Goal: Task Accomplishment & Management: Manage account settings

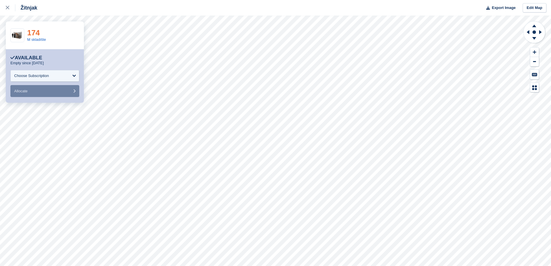
click at [28, 34] on link "174" at bounding box center [33, 32] width 12 height 9
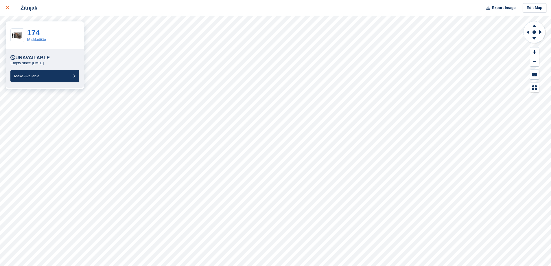
click at [8, 8] on icon at bounding box center [7, 7] width 3 height 3
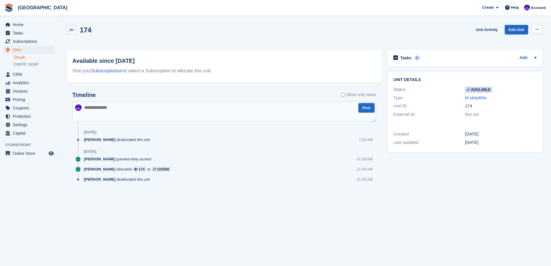
click at [533, 30] on button at bounding box center [537, 29] width 11 height 9
click at [529, 41] on p "Make unavailable" at bounding box center [515, 41] width 50 height 8
click at [28, 50] on span "Sites" at bounding box center [30, 50] width 35 height 8
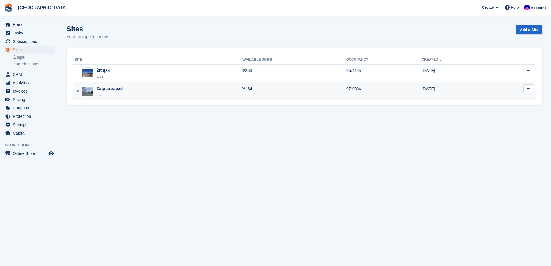
click at [236, 94] on div "Zagreb zapad Live" at bounding box center [158, 92] width 167 height 12
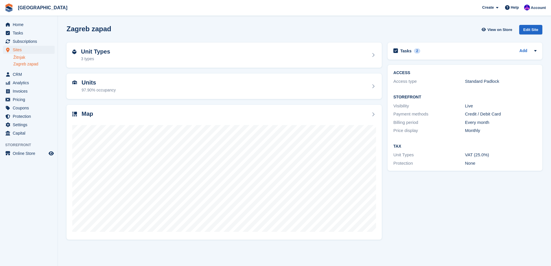
click at [27, 58] on link "Žitnjak" at bounding box center [33, 57] width 41 height 5
click at [27, 89] on span "Invoices" at bounding box center [30, 91] width 35 height 8
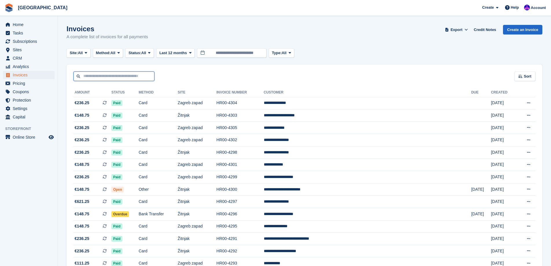
click at [116, 72] on input "text" at bounding box center [113, 76] width 81 height 10
type input "********"
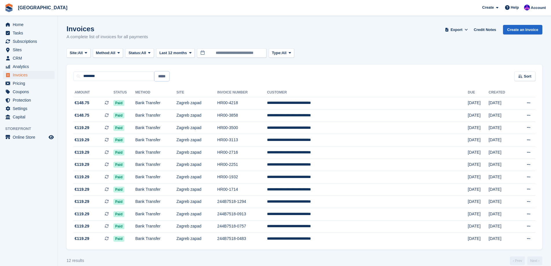
click at [167, 76] on input "*****" at bounding box center [162, 76] width 15 height 10
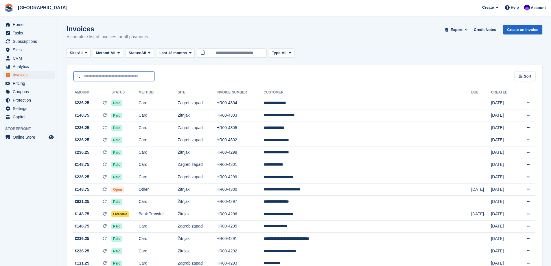
click at [147, 78] on input "text" at bounding box center [113, 76] width 81 height 10
type input "****"
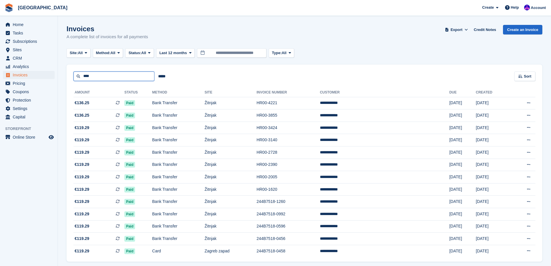
click at [126, 72] on input "****" at bounding box center [113, 76] width 81 height 10
type input "******"
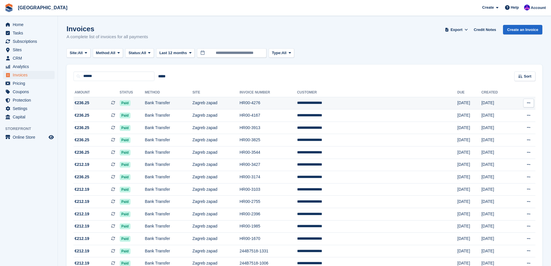
click at [192, 101] on td "Bank Transfer" at bounding box center [168, 103] width 47 height 12
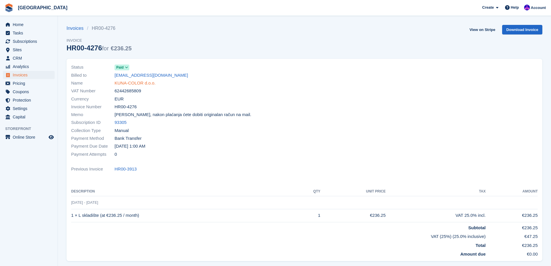
click at [145, 82] on link "KUNA-COLOR d.o.o." at bounding box center [135, 83] width 41 height 7
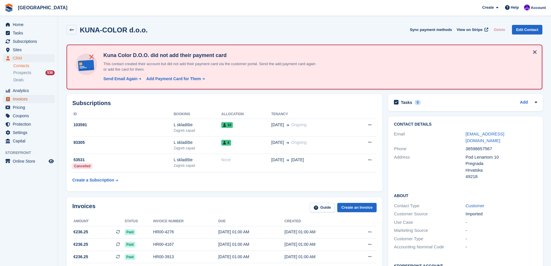
click at [35, 99] on span "Invoices" at bounding box center [30, 99] width 35 height 8
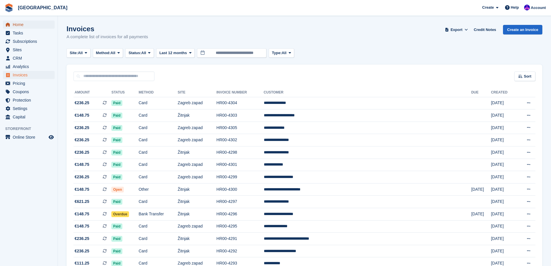
click at [29, 23] on span "Home" at bounding box center [30, 25] width 35 height 8
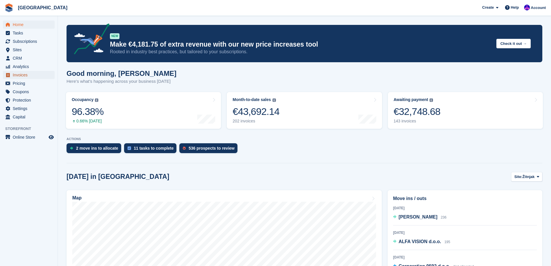
drag, startPoint x: 0, startPoint y: 0, endPoint x: 27, endPoint y: 74, distance: 78.7
click at [27, 74] on span "Invoices" at bounding box center [30, 75] width 35 height 8
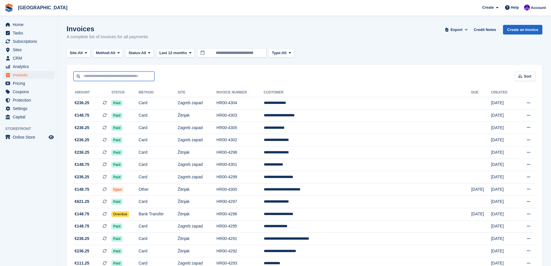
click at [83, 74] on input "text" at bounding box center [113, 76] width 81 height 10
type input "****"
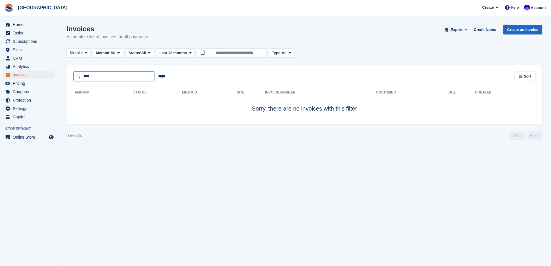
click at [87, 76] on input "****" at bounding box center [113, 76] width 81 height 10
type input "***"
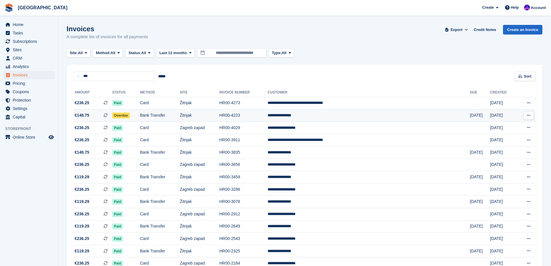
click at [180, 113] on td "Bank Transfer" at bounding box center [160, 115] width 40 height 12
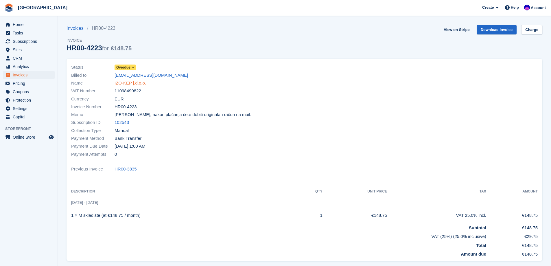
click at [133, 82] on link "IZO-KEP j.d.o.o." at bounding box center [131, 83] width 32 height 7
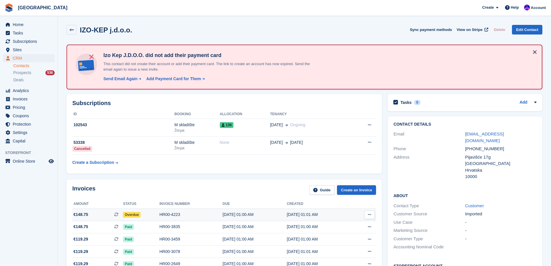
click at [180, 213] on div "HR00-4223" at bounding box center [190, 215] width 63 height 6
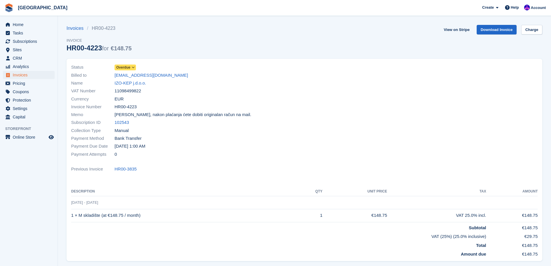
click at [128, 67] on span "Overdue" at bounding box center [123, 67] width 14 height 5
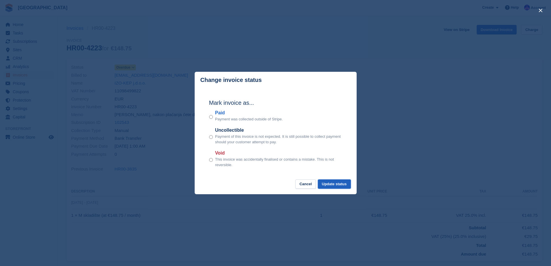
click at [337, 188] on button "Update status" at bounding box center [334, 184] width 33 height 10
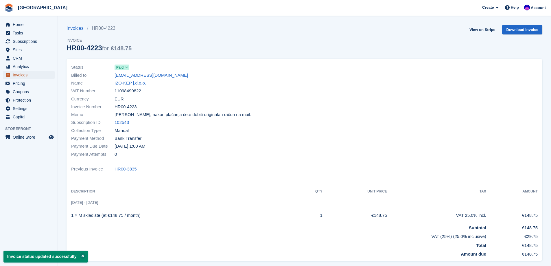
click at [34, 73] on span "Invoices" at bounding box center [30, 75] width 35 height 8
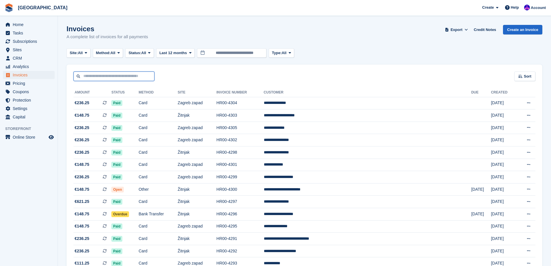
click at [139, 76] on input "text" at bounding box center [113, 76] width 81 height 10
type input "********"
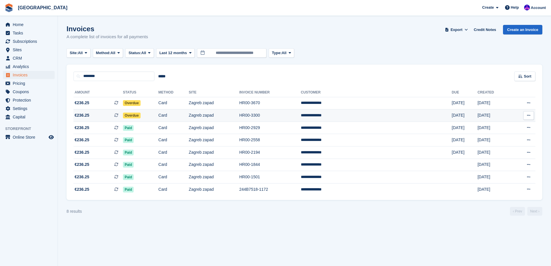
click at [159, 114] on td "Overdue" at bounding box center [141, 115] width 36 height 12
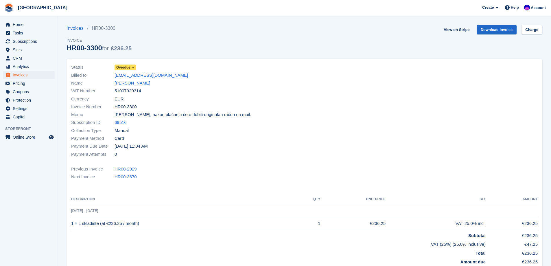
click at [130, 67] on span "Overdue" at bounding box center [125, 68] width 21 height 6
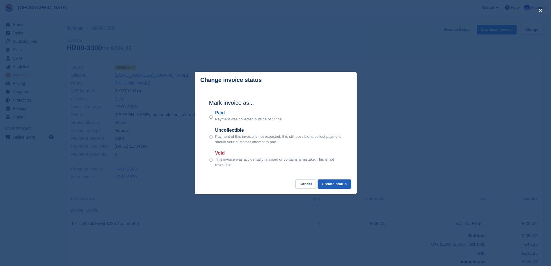
click at [337, 185] on button "Update status" at bounding box center [334, 184] width 33 height 10
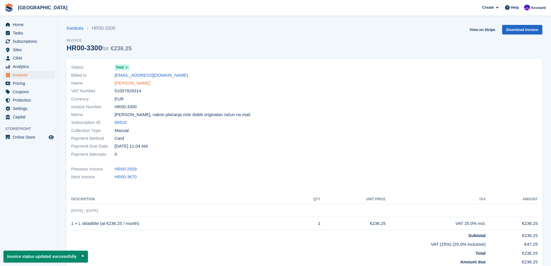
click at [133, 81] on link "[PERSON_NAME]" at bounding box center [133, 83] width 36 height 7
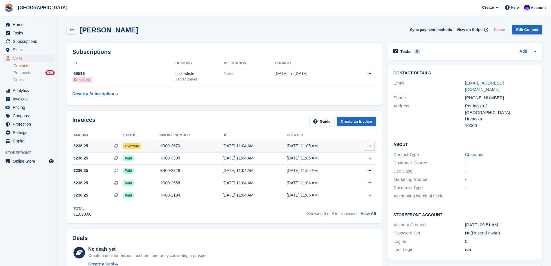
click at [176, 144] on div "HR00-3670" at bounding box center [190, 146] width 63 height 6
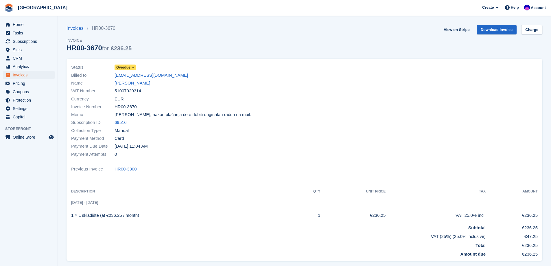
click at [125, 68] on span "Overdue" at bounding box center [123, 67] width 14 height 5
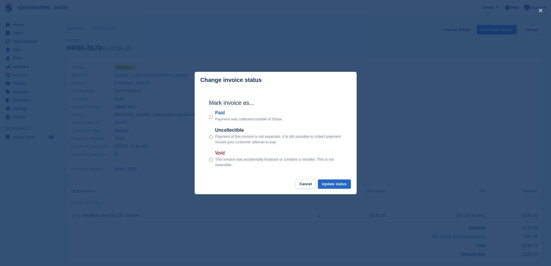
click at [223, 119] on p "Payment was collected outside of Stripe." at bounding box center [249, 119] width 68 height 6
click at [213, 115] on div "Paid Payment was collected outside of Stripe." at bounding box center [275, 115] width 133 height 13
click at [321, 182] on button "Update status" at bounding box center [334, 184] width 33 height 10
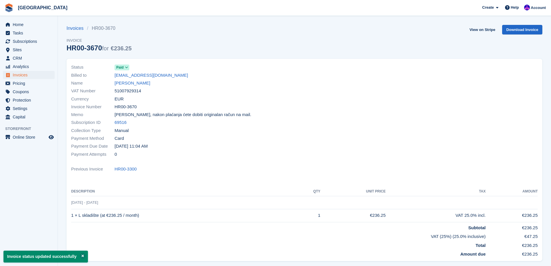
click at [133, 85] on link "Eugen Zadravec" at bounding box center [133, 83] width 36 height 7
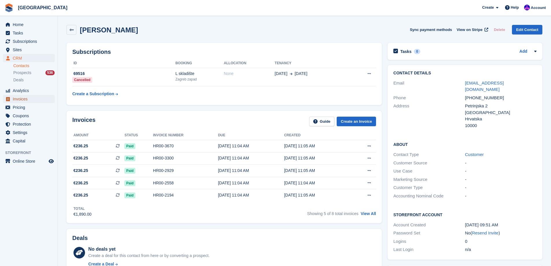
click at [27, 99] on span "Invoices" at bounding box center [30, 99] width 35 height 8
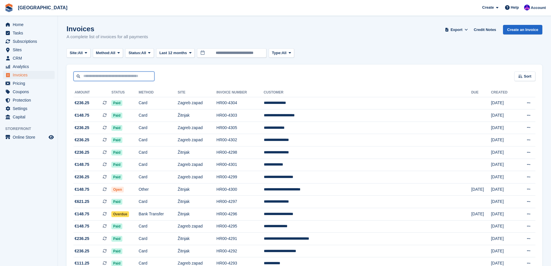
click at [141, 73] on input "text" at bounding box center [113, 76] width 81 height 10
type input "*********"
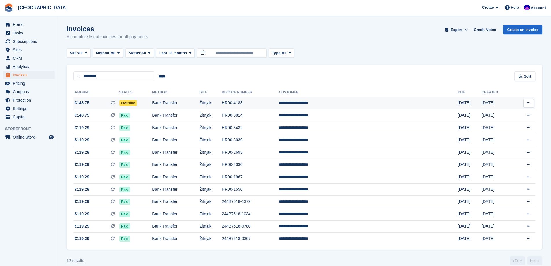
click at [152, 104] on td "Overdue" at bounding box center [135, 103] width 33 height 12
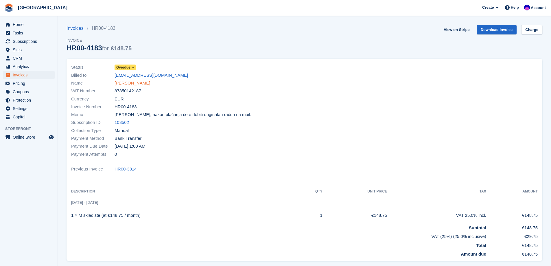
click at [131, 83] on link "[PERSON_NAME]" at bounding box center [133, 83] width 36 height 7
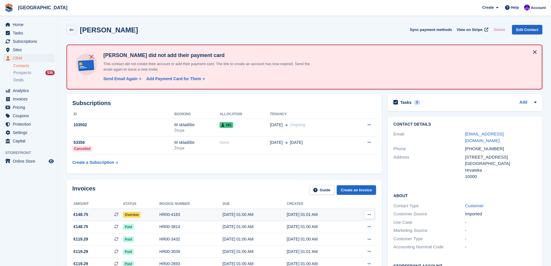
click at [172, 211] on td "HR00-4183" at bounding box center [190, 215] width 63 height 12
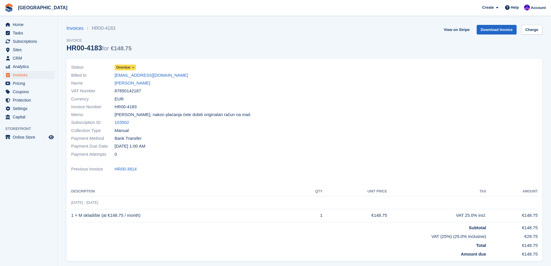
click at [129, 67] on span "Overdue" at bounding box center [123, 67] width 14 height 5
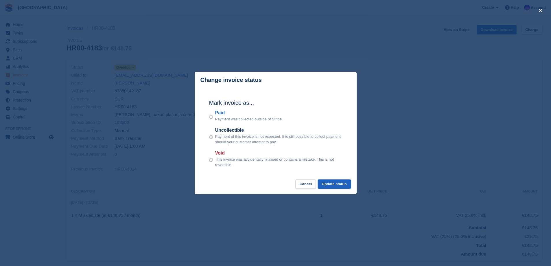
click at [330, 184] on button "Update status" at bounding box center [334, 184] width 33 height 10
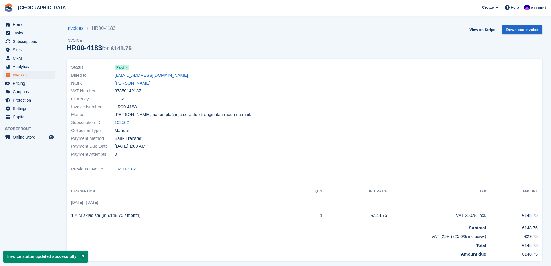
click at [144, 85] on link "[PERSON_NAME]" at bounding box center [133, 83] width 36 height 7
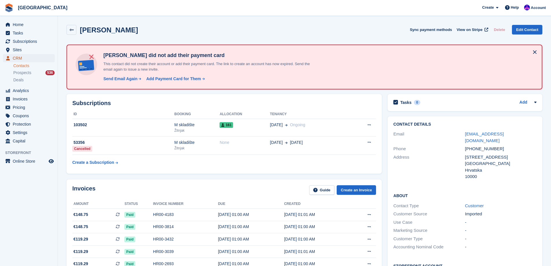
click at [30, 60] on span "CRM" at bounding box center [30, 58] width 35 height 8
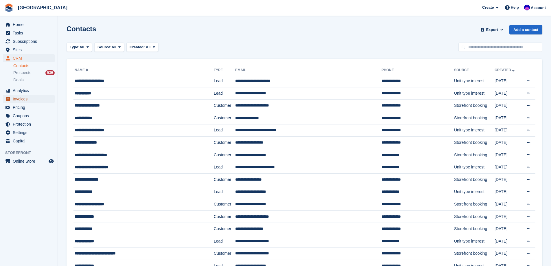
click at [24, 97] on span "Invoices" at bounding box center [30, 99] width 35 height 8
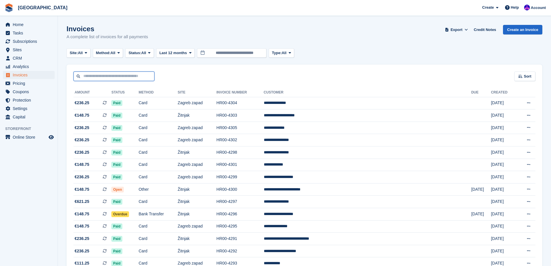
click at [100, 75] on input "text" at bounding box center [113, 76] width 81 height 10
type input "*********"
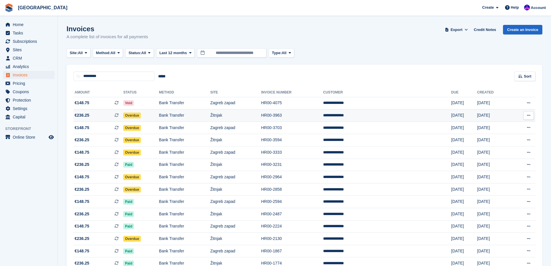
click at [159, 117] on td "Overdue" at bounding box center [141, 115] width 36 height 12
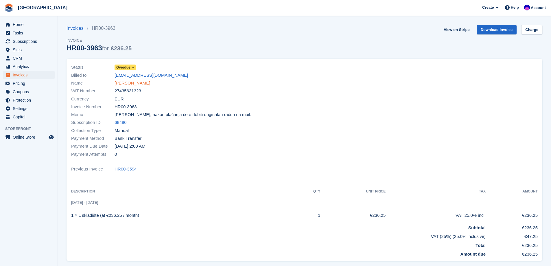
click at [129, 81] on link "Toni Ivanković" at bounding box center [133, 83] width 36 height 7
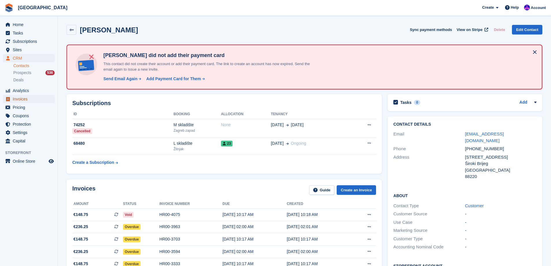
click at [24, 98] on span "Invoices" at bounding box center [30, 99] width 35 height 8
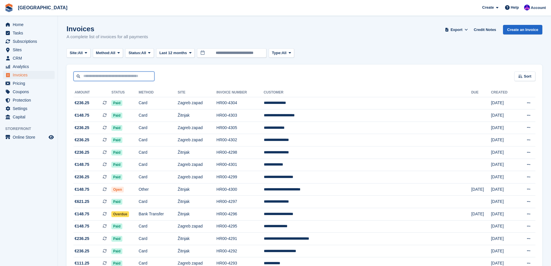
click at [119, 75] on input "text" at bounding box center [113, 76] width 81 height 10
type input "*******"
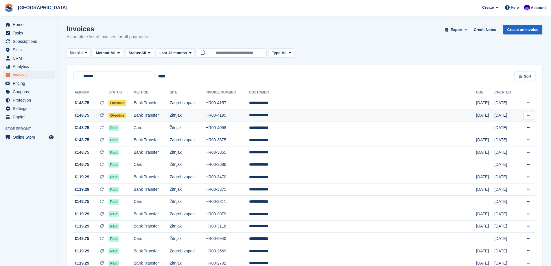
click at [308, 118] on td "**********" at bounding box center [362, 115] width 227 height 12
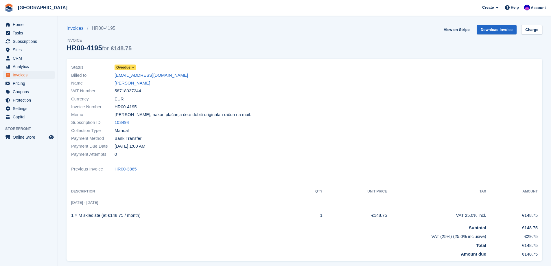
click at [129, 67] on span "Overdue" at bounding box center [123, 67] width 14 height 5
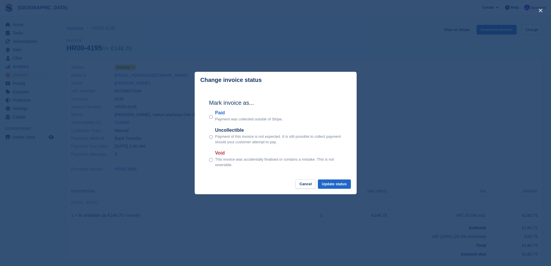
click at [164, 163] on div "close" at bounding box center [275, 133] width 551 height 266
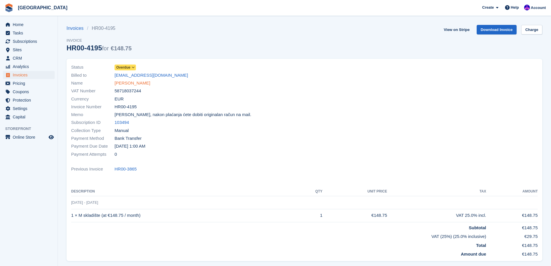
click at [136, 85] on link "[PERSON_NAME]" at bounding box center [133, 83] width 36 height 7
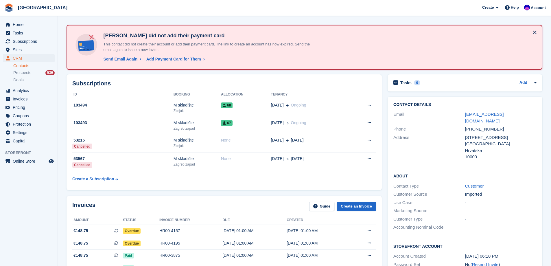
scroll to position [29, 0]
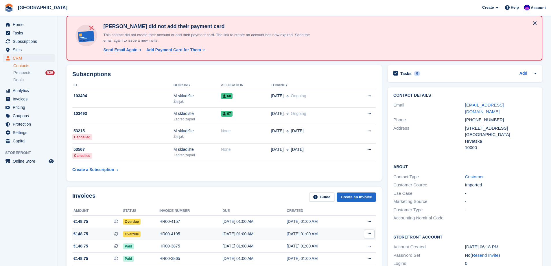
click at [168, 233] on div "HR00-4195" at bounding box center [190, 234] width 63 height 6
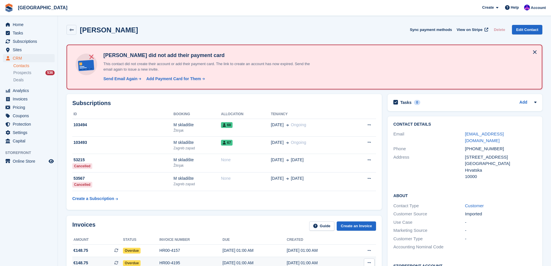
scroll to position [29, 0]
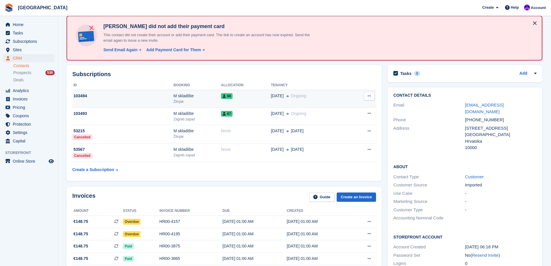
click at [230, 104] on td "68" at bounding box center [246, 99] width 50 height 18
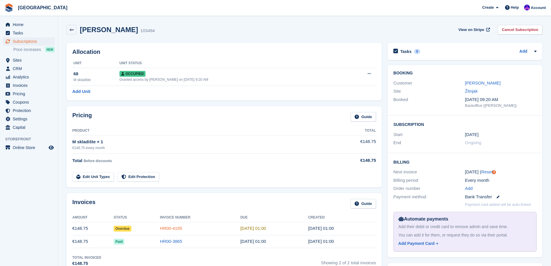
click at [180, 231] on link "HR00-4195" at bounding box center [171, 228] width 22 height 5
click at [484, 88] on div "Žitnjak" at bounding box center [500, 91] width 71 height 7
click at [484, 86] on div "Marinko Hrkać" at bounding box center [500, 83] width 71 height 7
click at [486, 83] on link "Marinko Hrkać" at bounding box center [483, 82] width 36 height 5
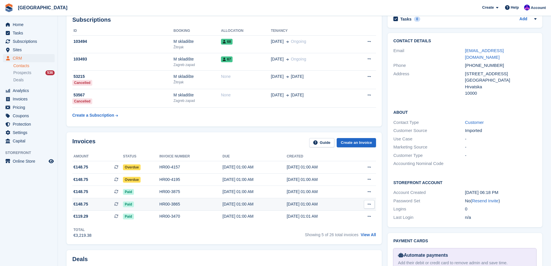
scroll to position [87, 0]
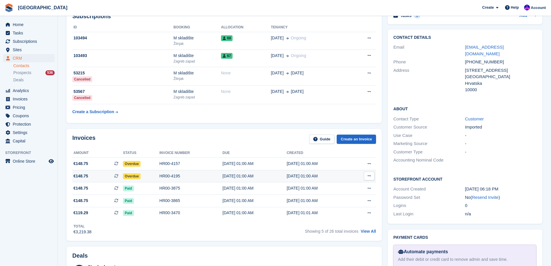
click at [258, 179] on div "03 Oct, 01:00 AM" at bounding box center [255, 176] width 64 height 6
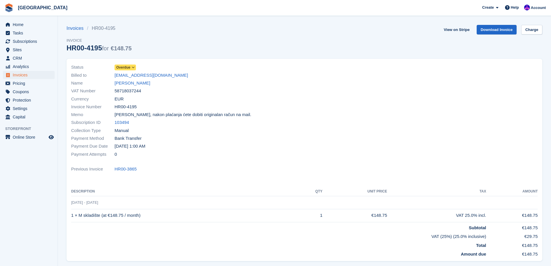
click at [129, 68] on span "Overdue" at bounding box center [123, 67] width 14 height 5
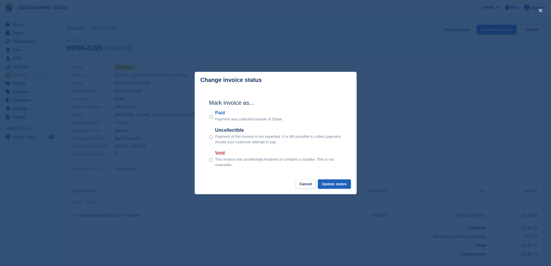
click at [340, 183] on button "Update status" at bounding box center [334, 184] width 33 height 10
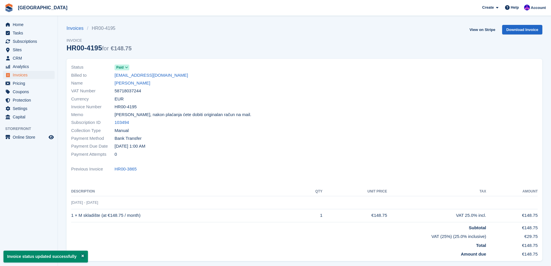
click at [135, 84] on link "Marinko Hrkać" at bounding box center [133, 83] width 36 height 7
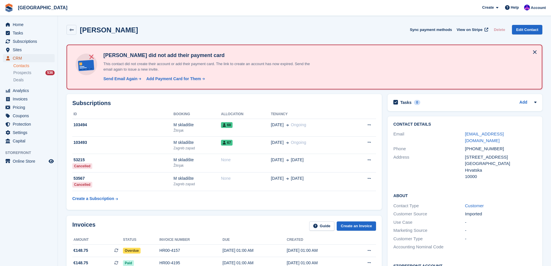
click at [25, 60] on span "CRM" at bounding box center [30, 58] width 35 height 8
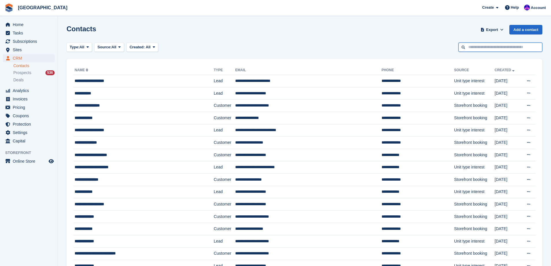
click at [479, 45] on input "text" at bounding box center [501, 48] width 84 height 10
type input "******"
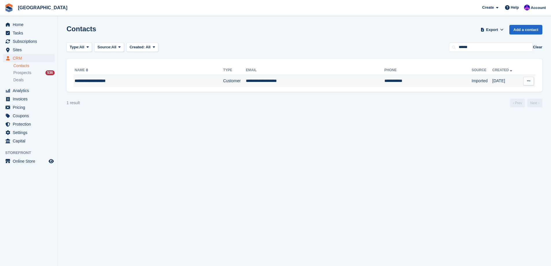
click at [157, 80] on div "**********" at bounding box center [132, 81] width 115 height 6
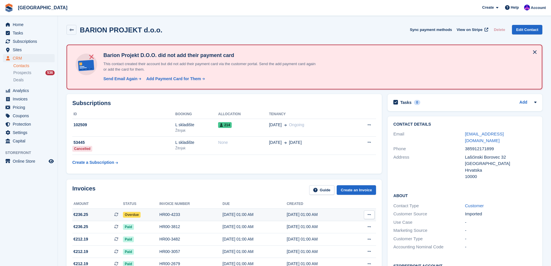
click at [172, 217] on div "HR00-4233" at bounding box center [190, 215] width 63 height 6
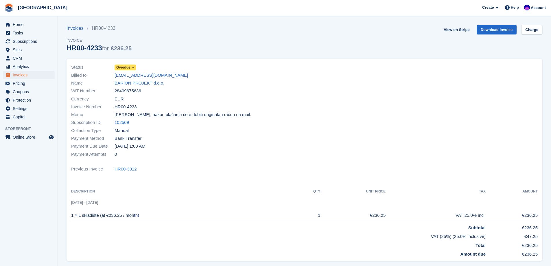
click at [127, 70] on span "Overdue" at bounding box center [123, 67] width 14 height 5
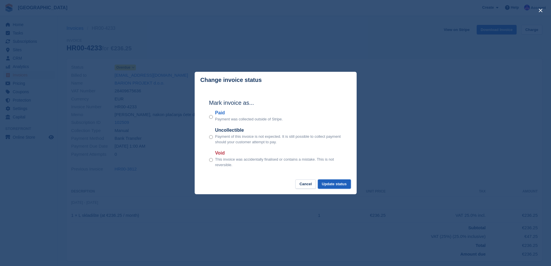
click at [341, 187] on button "Update status" at bounding box center [334, 184] width 33 height 10
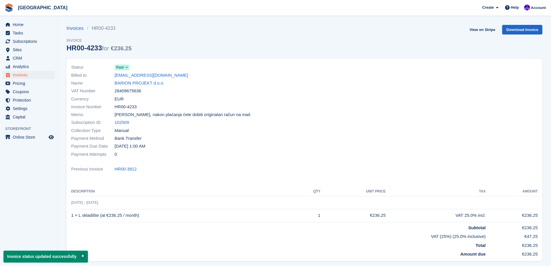
click at [296, 147] on div "Payment Due Date [DATE] 1:00 AM" at bounding box center [186, 146] width 230 height 8
click at [39, 73] on span "Invoices" at bounding box center [30, 75] width 35 height 8
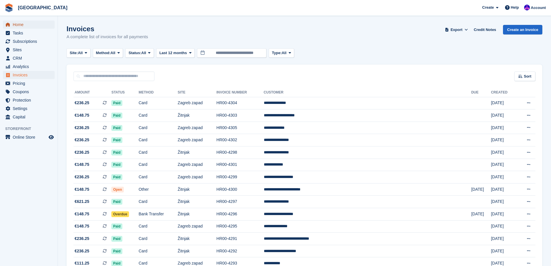
click at [30, 25] on span "Home" at bounding box center [30, 25] width 35 height 8
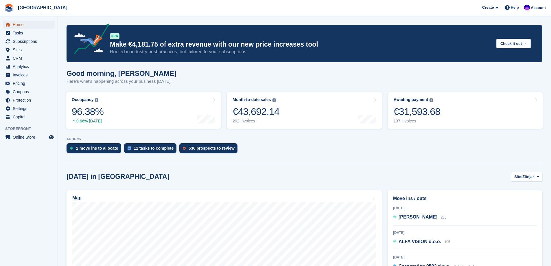
click at [17, 25] on span "Home" at bounding box center [30, 25] width 35 height 8
click at [447, 123] on link "Awaiting payment The total outstanding balance on all open invoices. €31,593.68…" at bounding box center [465, 110] width 155 height 37
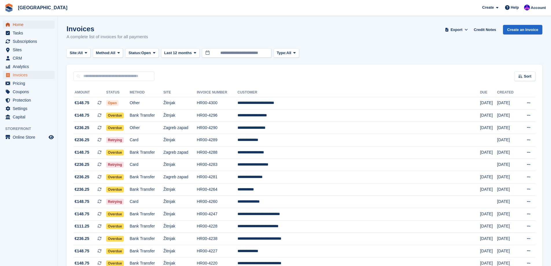
click at [25, 24] on span "Home" at bounding box center [30, 25] width 35 height 8
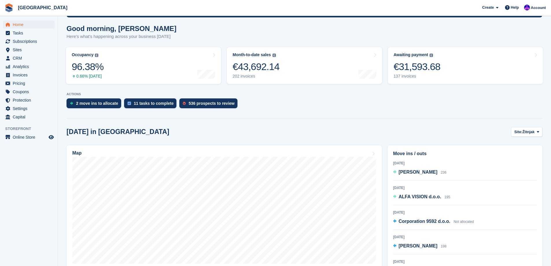
scroll to position [58, 0]
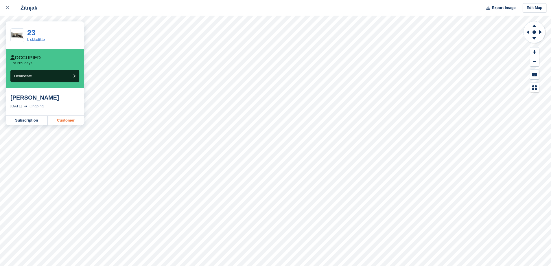
click at [65, 120] on link "Customer" at bounding box center [66, 120] width 36 height 9
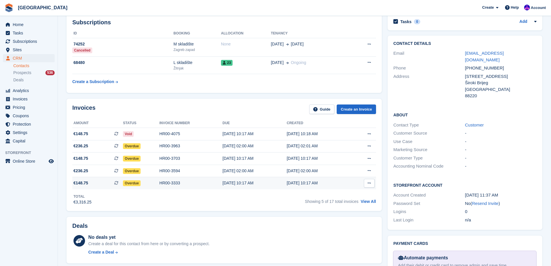
scroll to position [87, 0]
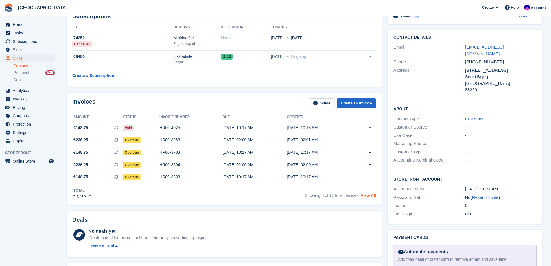
click at [370, 196] on link "View All" at bounding box center [368, 195] width 15 height 5
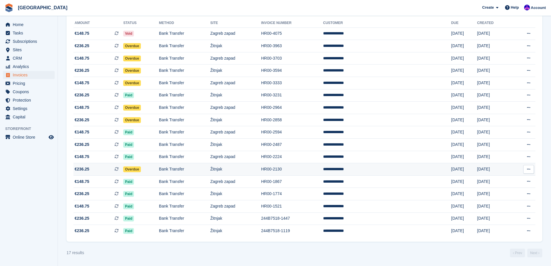
scroll to position [41, 0]
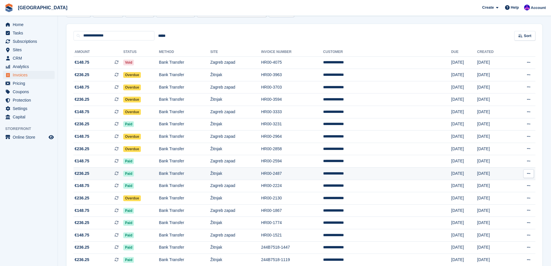
click at [261, 172] on td "Žitnjak" at bounding box center [235, 174] width 51 height 12
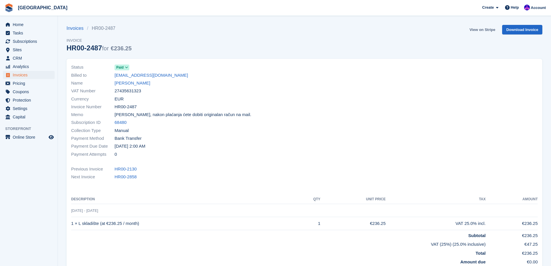
click at [485, 29] on link "View on Stripe" at bounding box center [482, 30] width 30 height 10
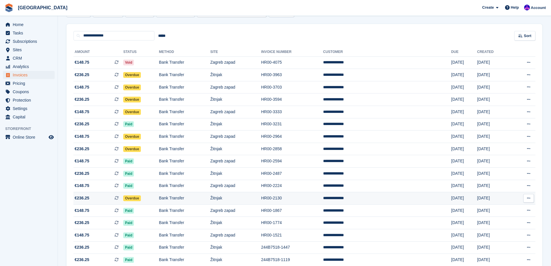
scroll to position [41, 0]
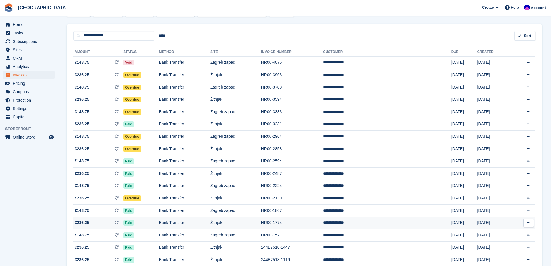
click at [210, 220] on td "Bank Transfer" at bounding box center [184, 223] width 51 height 12
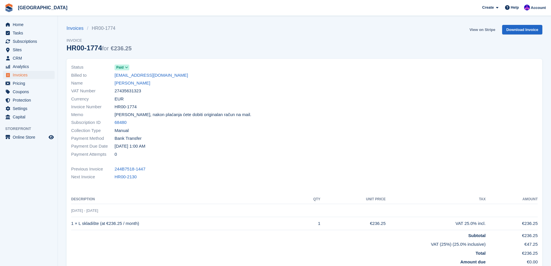
click at [487, 30] on link "View on Stripe" at bounding box center [482, 30] width 30 height 10
click at [34, 74] on span "Invoices" at bounding box center [30, 75] width 35 height 8
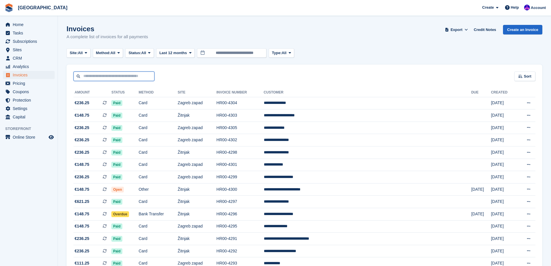
click at [115, 78] on input "text" at bounding box center [113, 76] width 81 height 10
type input "*****"
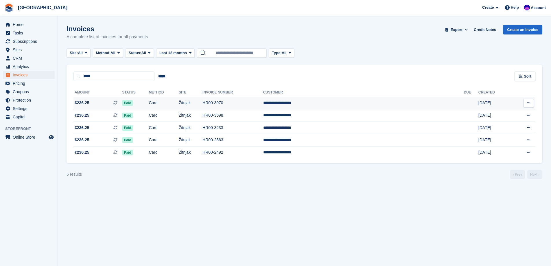
click at [203, 104] on td "Žitnjak" at bounding box center [191, 103] width 24 height 12
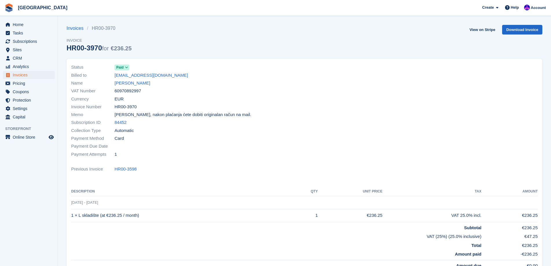
click at [133, 82] on link "Mira Tadej Crnković" at bounding box center [133, 83] width 36 height 7
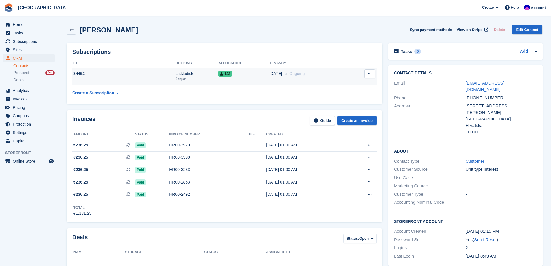
click at [230, 79] on td "122" at bounding box center [243, 77] width 51 height 18
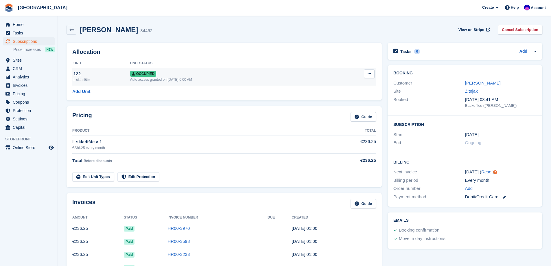
click at [372, 74] on button at bounding box center [369, 73] width 11 height 9
click at [347, 105] on p "Deallocate" at bounding box center [347, 105] width 50 height 8
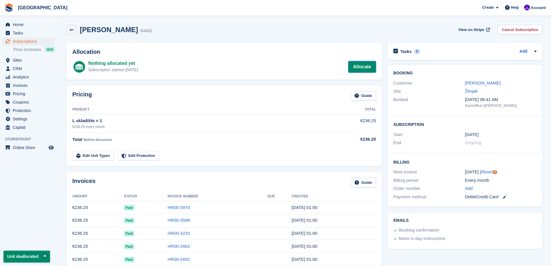
click at [356, 66] on link "Allocate" at bounding box center [362, 67] width 28 height 12
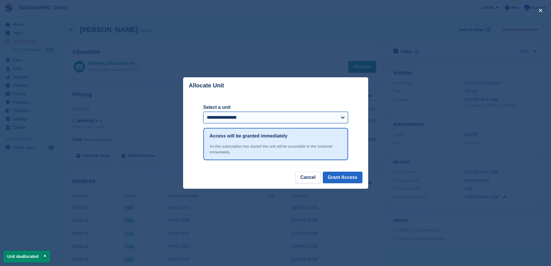
click at [264, 122] on select "**********" at bounding box center [275, 118] width 145 height 12
click at [267, 119] on select "**********" at bounding box center [275, 118] width 145 height 12
click at [157, 123] on div "close" at bounding box center [275, 133] width 551 height 266
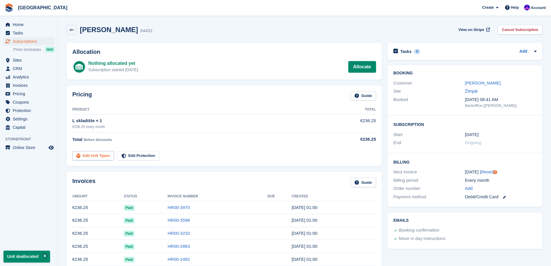
click at [99, 154] on link "Edit Unit Types" at bounding box center [93, 156] width 42 height 10
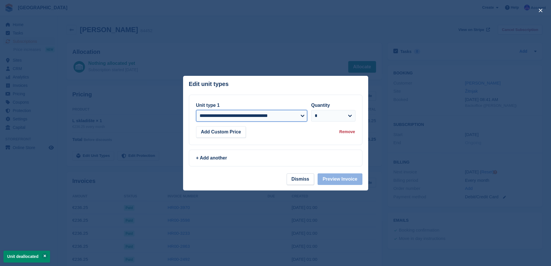
click at [253, 119] on select "**********" at bounding box center [251, 116] width 111 height 12
select select "*****"
click at [196, 110] on select "**********" at bounding box center [251, 116] width 111 height 12
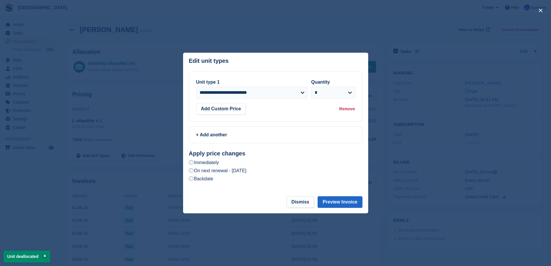
click at [247, 170] on label "On next renewal - Sunday, October 12th, 2025" at bounding box center [218, 171] width 58 height 6
click at [335, 202] on button "Preview Invoice" at bounding box center [340, 202] width 45 height 12
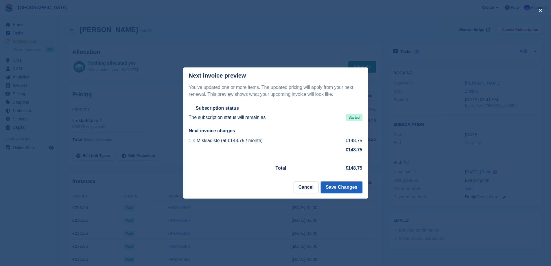
click at [360, 188] on button "Save Changes" at bounding box center [341, 187] width 41 height 12
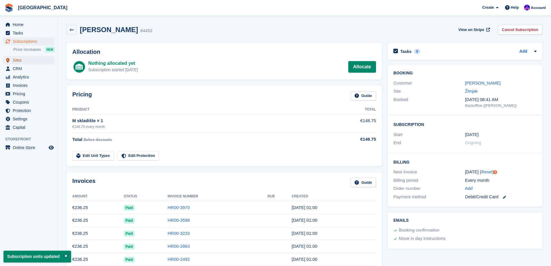
click at [29, 60] on span "Sites" at bounding box center [30, 60] width 35 height 8
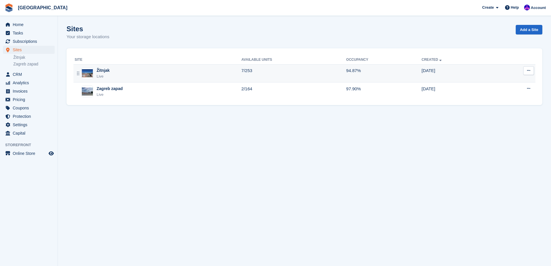
click at [173, 77] on div "Žitnjak Live" at bounding box center [158, 73] width 167 height 12
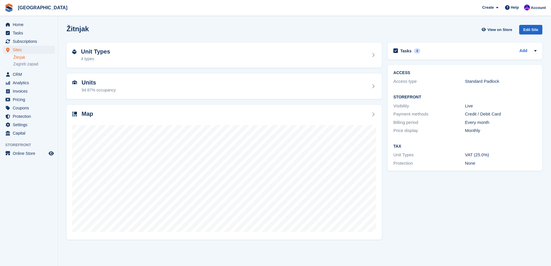
click at [194, 51] on div "Unit Types 4 types" at bounding box center [224, 55] width 304 height 14
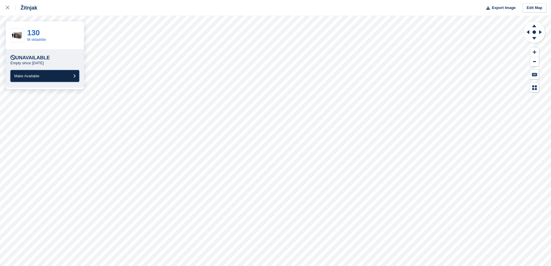
click at [48, 78] on button "Make Available" at bounding box center [44, 76] width 69 height 12
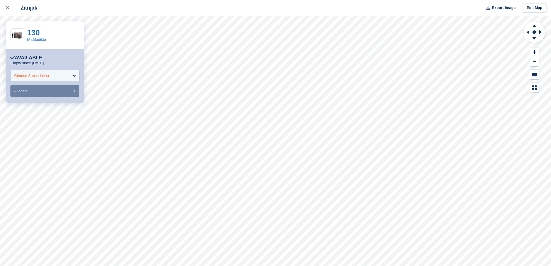
click at [61, 72] on div "Choose Subscription" at bounding box center [44, 76] width 69 height 12
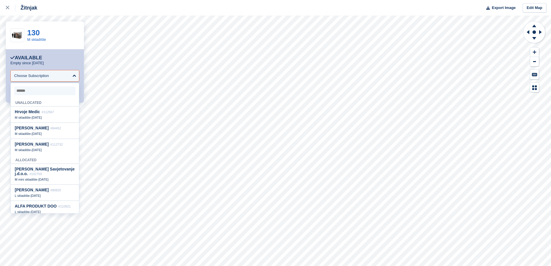
click at [56, 92] on input "select-one" at bounding box center [44, 91] width 61 height 9
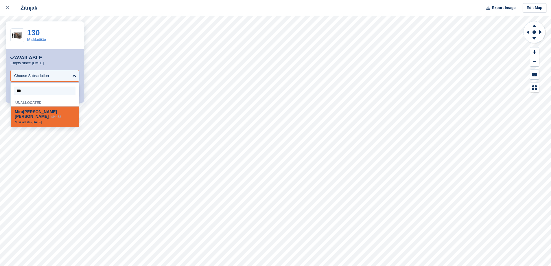
type input "****"
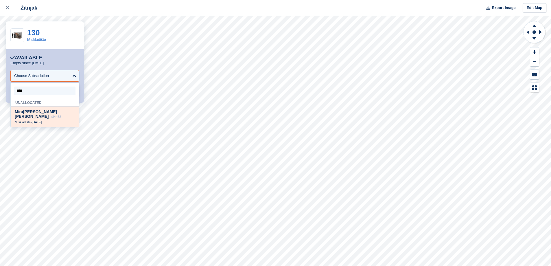
click at [49, 120] on div "M skladište - [DATE]" at bounding box center [45, 122] width 60 height 4
select select "*****"
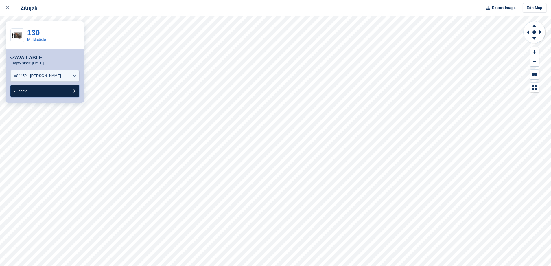
click at [62, 90] on button "Allocate" at bounding box center [44, 91] width 69 height 12
click at [38, 33] on link "122" at bounding box center [33, 32] width 12 height 9
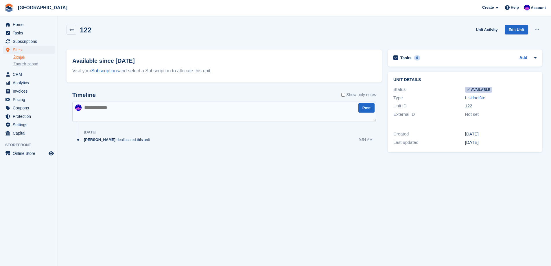
click at [547, 27] on section "122 Unit Activity Edit Unit Make unavailable Delete unit Available since 7 Oct …" at bounding box center [304, 133] width 493 height 266
click at [542, 28] on button at bounding box center [537, 29] width 11 height 9
click at [540, 29] on button at bounding box center [537, 29] width 11 height 9
click at [531, 32] on div "Unit Activity Edit Unit Make unavailable Delete unit" at bounding box center [508, 33] width 69 height 16
click at [534, 32] on button at bounding box center [537, 29] width 11 height 9
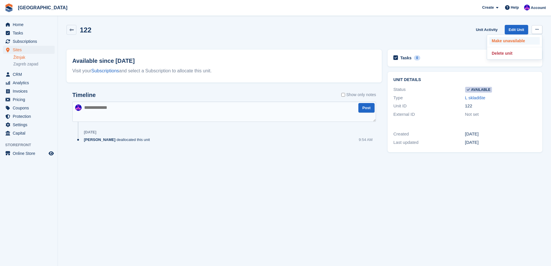
click at [528, 41] on p "Make unavailable" at bounding box center [515, 41] width 50 height 8
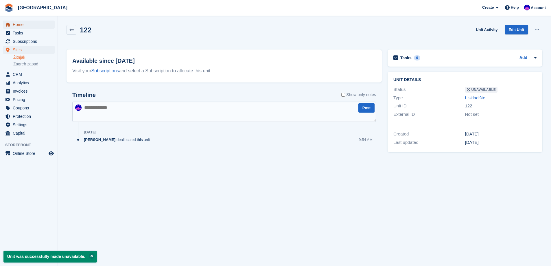
click at [26, 27] on span "Home" at bounding box center [30, 25] width 35 height 8
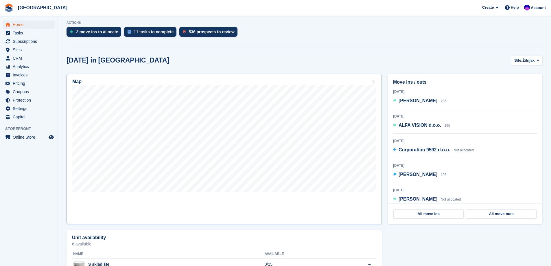
scroll to position [116, 0]
